Goal: Information Seeking & Learning: Learn about a topic

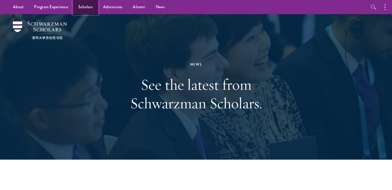
click at [82, 7] on link "Scholars" at bounding box center [85, 7] width 25 height 14
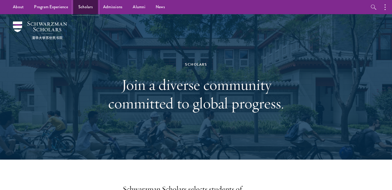
click at [85, 9] on link "Scholars" at bounding box center [85, 7] width 25 height 14
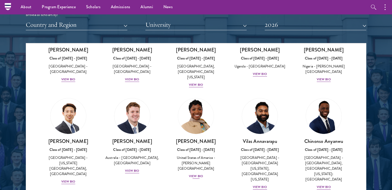
scroll to position [163, 0]
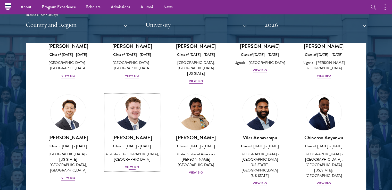
click at [133, 165] on div "View Bio" at bounding box center [132, 167] width 14 height 5
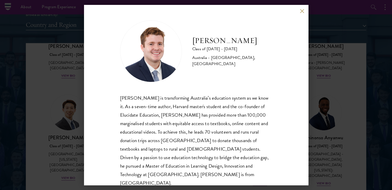
click at [301, 9] on button at bounding box center [302, 11] width 4 height 4
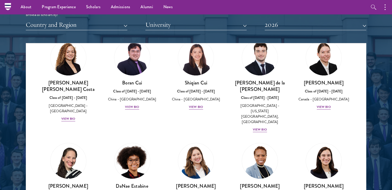
scroll to position [679, 0]
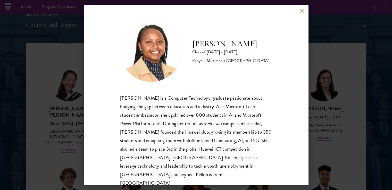
click at [303, 13] on button at bounding box center [302, 11] width 4 height 4
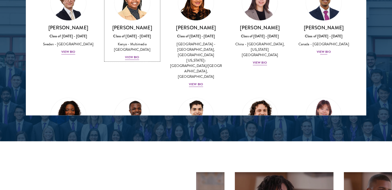
scroll to position [776, 0]
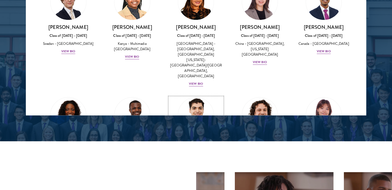
click at [197, 167] on div "View Bio" at bounding box center [196, 169] width 14 height 5
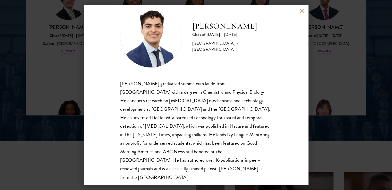
scroll to position [18, 0]
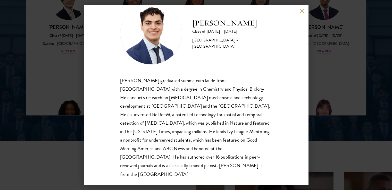
click at [303, 12] on button at bounding box center [302, 11] width 4 height 4
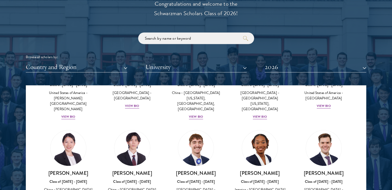
scroll to position [600, 0]
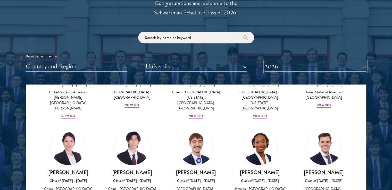
click at [364, 66] on button "2026" at bounding box center [316, 66] width 102 height 11
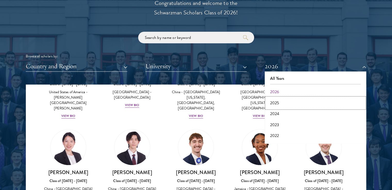
click at [276, 104] on button "2025" at bounding box center [315, 103] width 98 height 11
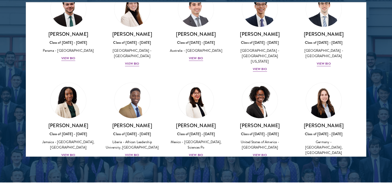
scroll to position [610, 0]
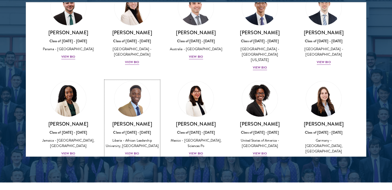
click at [133, 151] on div "View Bio" at bounding box center [132, 153] width 14 height 5
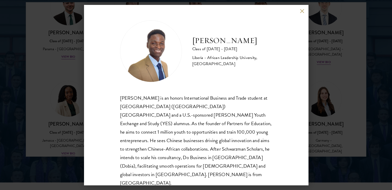
click at [301, 11] on button at bounding box center [302, 11] width 4 height 4
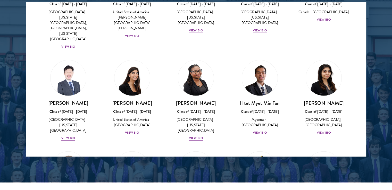
scroll to position [1408, 0]
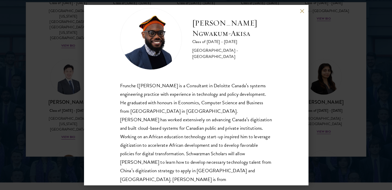
scroll to position [13, 0]
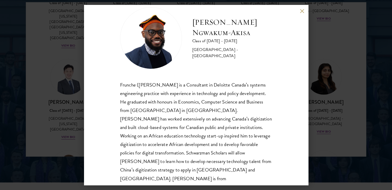
click at [300, 12] on button at bounding box center [302, 11] width 4 height 4
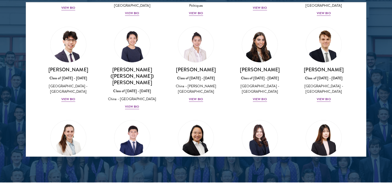
scroll to position [2292, 0]
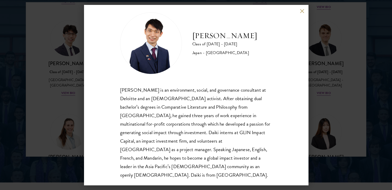
scroll to position [9, 0]
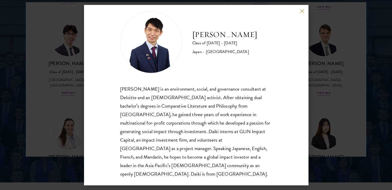
click at [301, 12] on button at bounding box center [302, 11] width 4 height 4
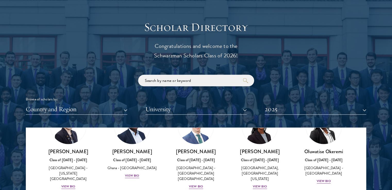
scroll to position [567, 0]
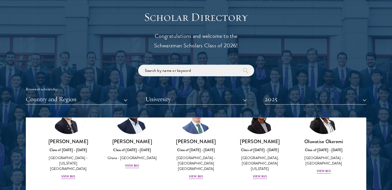
click at [366, 100] on div at bounding box center [196, 141] width 392 height 314
click at [363, 100] on button "2025" at bounding box center [316, 99] width 102 height 11
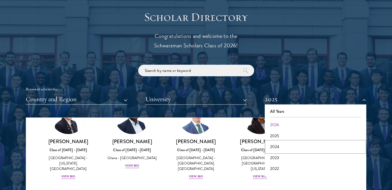
click at [280, 147] on button "2024" at bounding box center [315, 146] width 98 height 11
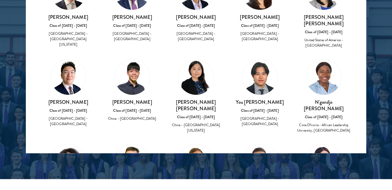
scroll to position [314, 0]
click at [327, 123] on div "Cote D'Ivoire - African Leadership University, [GEOGRAPHIC_DATA]" at bounding box center [324, 128] width 54 height 11
click at [320, 123] on div "Cote D'Ivoire - African Leadership University, [GEOGRAPHIC_DATA]" at bounding box center [324, 128] width 54 height 11
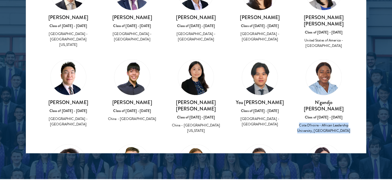
click at [320, 123] on div "Cote D'Ivoire - African Leadership University, [GEOGRAPHIC_DATA]" at bounding box center [324, 128] width 54 height 11
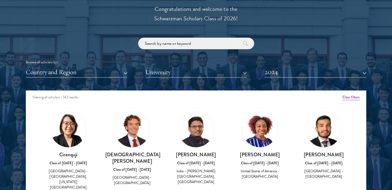
scroll to position [619, 0]
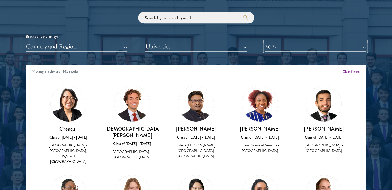
click at [361, 48] on button "2024" at bounding box center [316, 46] width 102 height 11
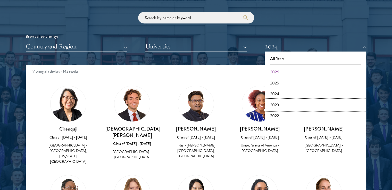
click at [280, 105] on button "2023" at bounding box center [315, 105] width 98 height 11
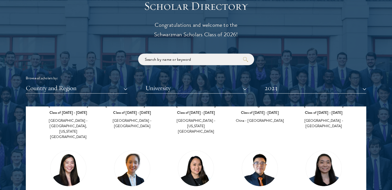
scroll to position [579, 0]
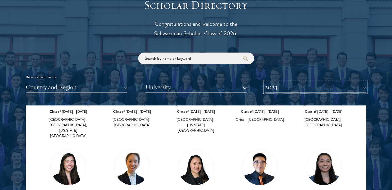
click at [363, 84] on button "2023" at bounding box center [316, 87] width 102 height 11
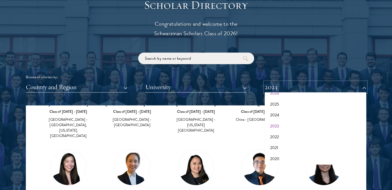
scroll to position [20, 0]
click at [282, 138] on button "2022" at bounding box center [315, 136] width 98 height 11
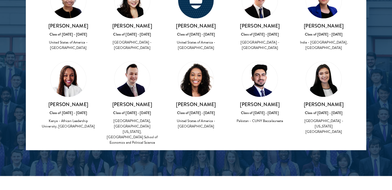
scroll to position [1067, 0]
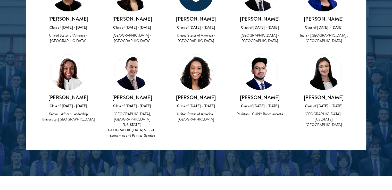
click at [76, 103] on div "Class of [DATE] - [DATE]" at bounding box center [68, 105] width 54 height 5
click at [60, 54] on img at bounding box center [69, 72] width 36 height 36
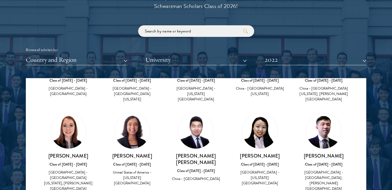
scroll to position [606, 0]
click at [364, 59] on button "2022" at bounding box center [316, 60] width 102 height 11
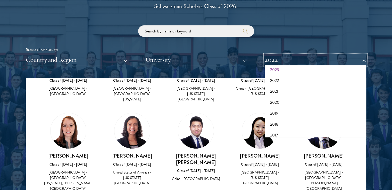
scroll to position [50, 0]
click at [289, 91] on button "2021" at bounding box center [315, 90] width 98 height 11
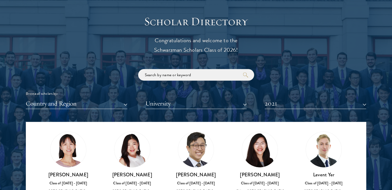
scroll to position [566, 0]
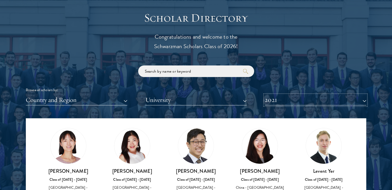
click at [362, 101] on button "2021" at bounding box center [316, 100] width 102 height 11
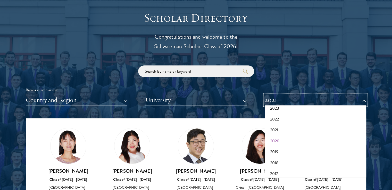
scroll to position [53, 0]
click at [280, 138] on button "2020" at bounding box center [315, 138] width 98 height 11
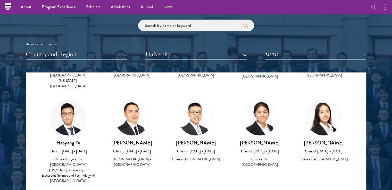
scroll to position [611, 0]
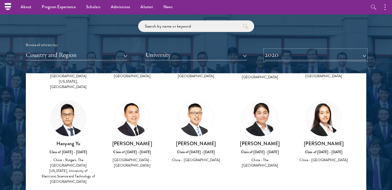
click at [359, 54] on button "2020" at bounding box center [316, 55] width 102 height 11
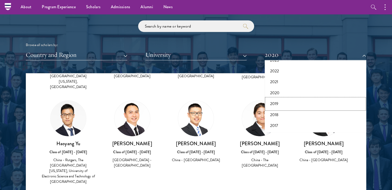
click at [281, 107] on button "2019" at bounding box center [315, 103] width 98 height 11
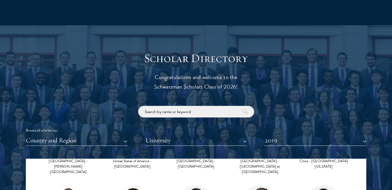
scroll to position [544, 0]
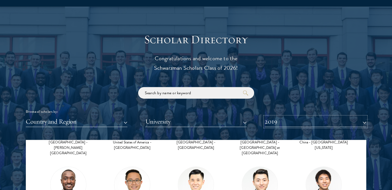
click at [360, 123] on button "2019" at bounding box center [316, 121] width 102 height 11
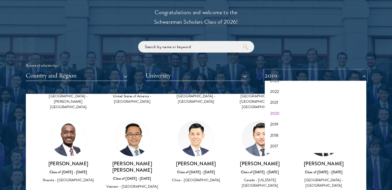
scroll to position [592, 0]
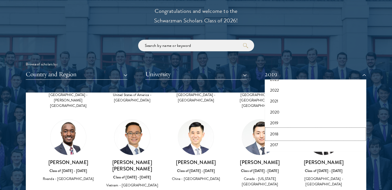
click at [286, 135] on button "2018" at bounding box center [315, 134] width 98 height 11
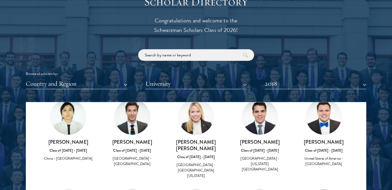
scroll to position [583, 0]
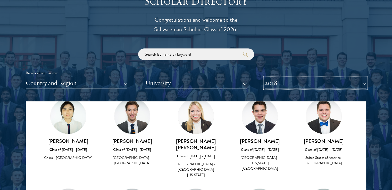
click at [363, 83] on button "2018" at bounding box center [316, 83] width 102 height 11
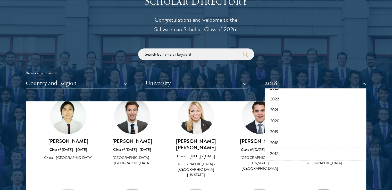
click at [290, 153] on button "2017" at bounding box center [315, 153] width 98 height 11
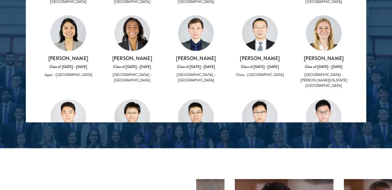
scroll to position [1640, 0]
